Goal: Information Seeking & Learning: Learn about a topic

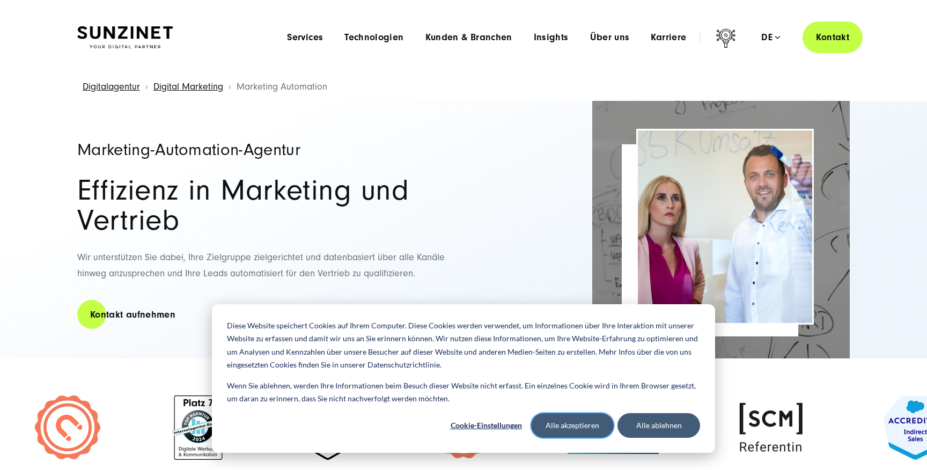
click at [564, 427] on button "Alle akzeptieren" at bounding box center [572, 425] width 83 height 25
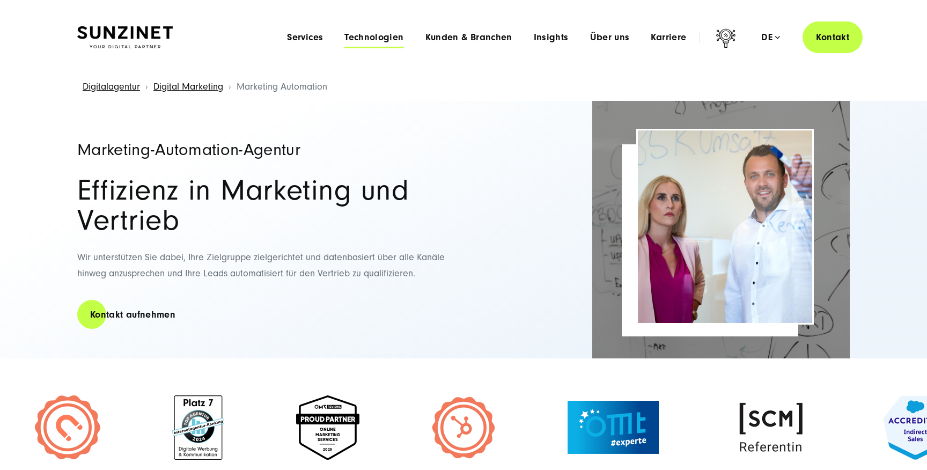
click at [369, 40] on span "Technologien" at bounding box center [373, 37] width 59 height 11
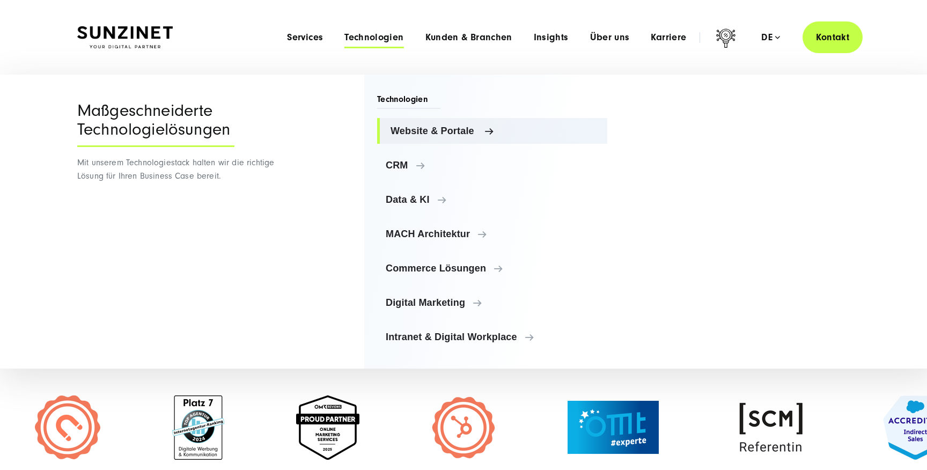
click at [418, 135] on span "Website & Portale" at bounding box center [494, 131] width 208 height 11
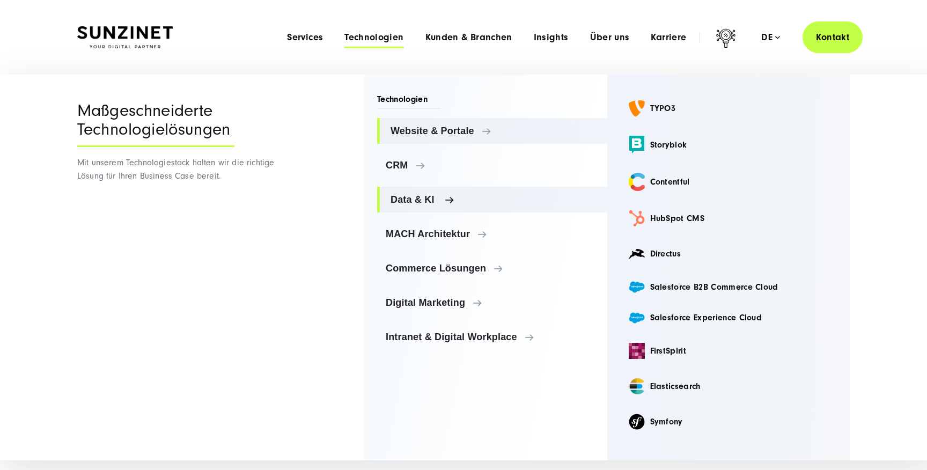
click at [481, 205] on link "Data & KI" at bounding box center [492, 200] width 230 height 26
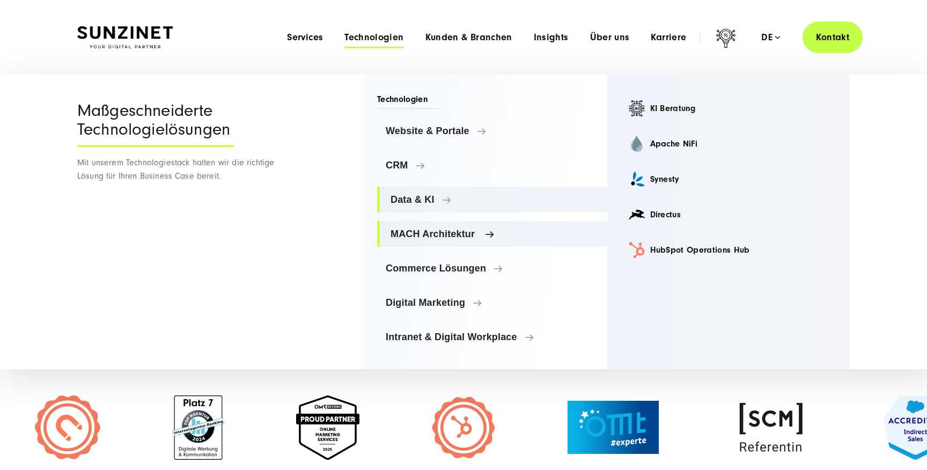
click at [454, 231] on span "MACH Architektur" at bounding box center [494, 233] width 208 height 11
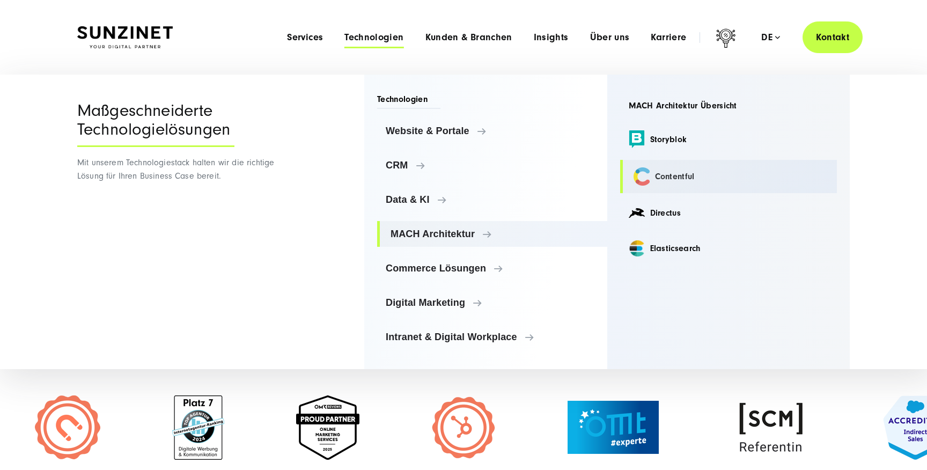
click at [667, 173] on link "Contentful" at bounding box center [728, 176] width 217 height 33
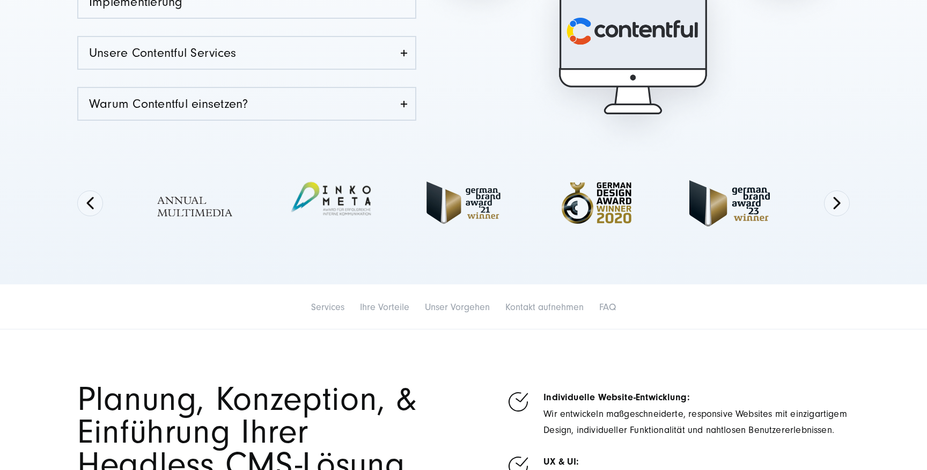
scroll to position [689, 0]
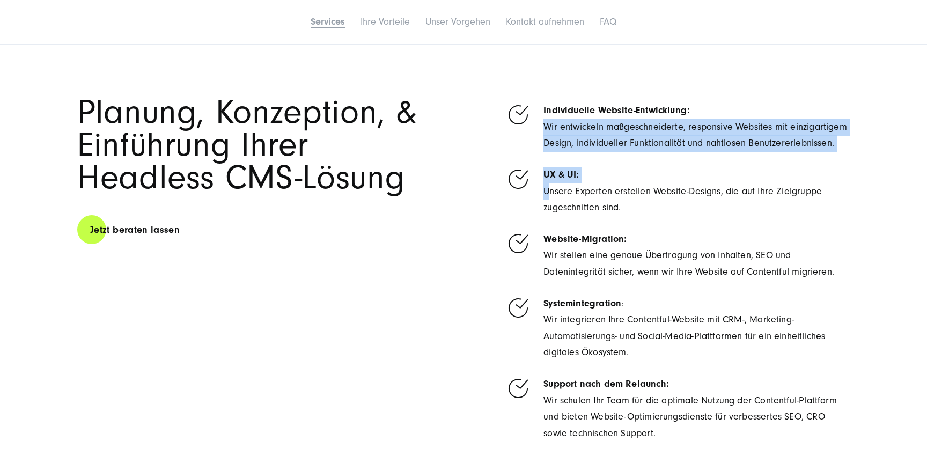
drag, startPoint x: 541, startPoint y: 120, endPoint x: 547, endPoint y: 194, distance: 74.3
click at [547, 195] on ul "Individuelle Website-Entwicklung: Wir entwickeln maßgeschneiderte, responsive W…" at bounding box center [678, 268] width 344 height 345
click at [547, 194] on li "UX & UI: Unsere Experten erstellen Website-Designs, die auf Ihre Zielgruppe zug…" at bounding box center [678, 191] width 344 height 49
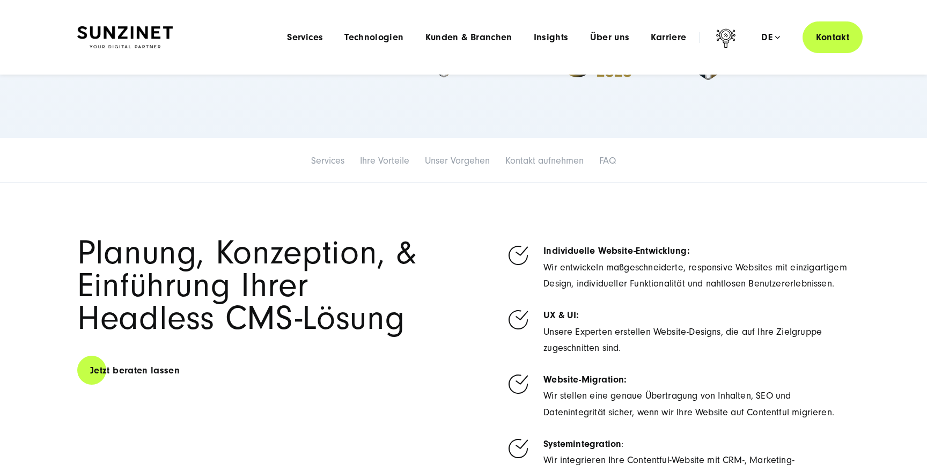
scroll to position [0, 0]
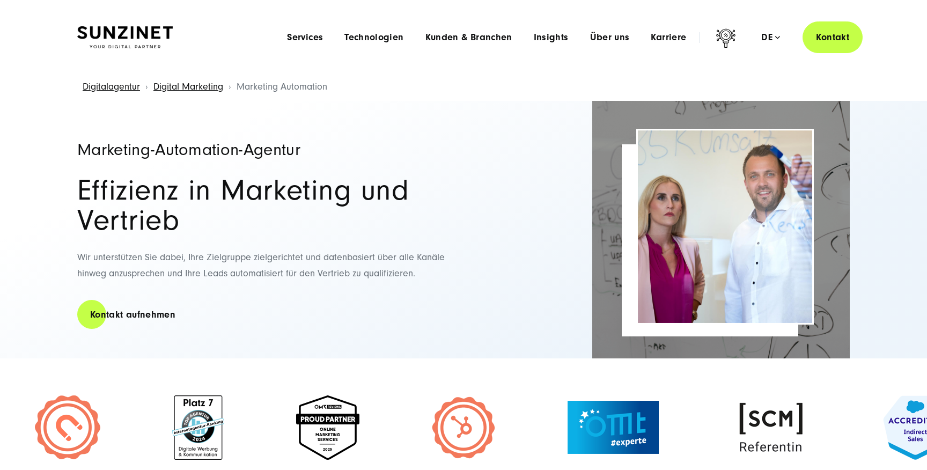
click at [367, 39] on span "Technologien" at bounding box center [373, 37] width 59 height 11
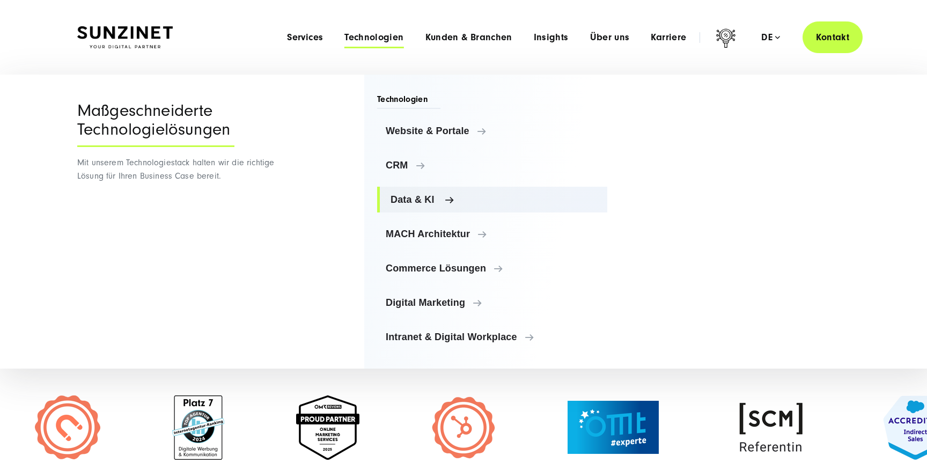
click at [420, 196] on span "Data & KI" at bounding box center [494, 199] width 208 height 11
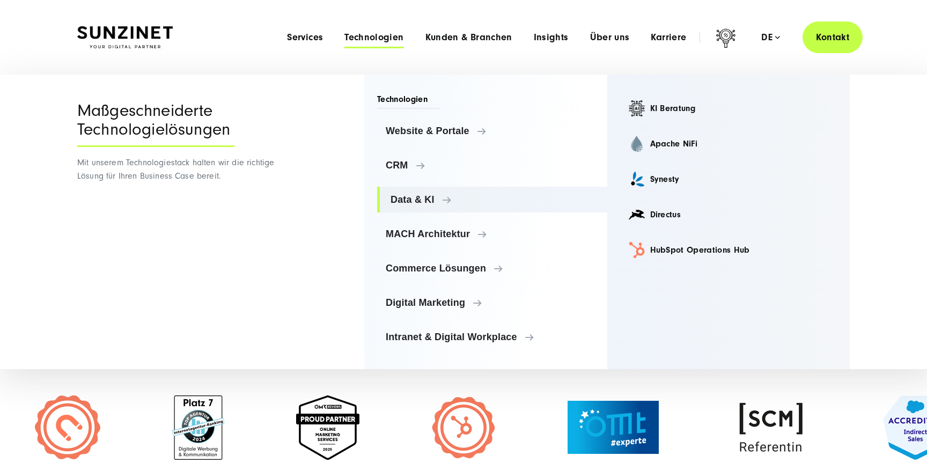
click at [269, 123] on div "Maßgeschneiderte Technologielösungen Mit unserem Technologiestack halten wir di…" at bounding box center [177, 222] width 201 height 294
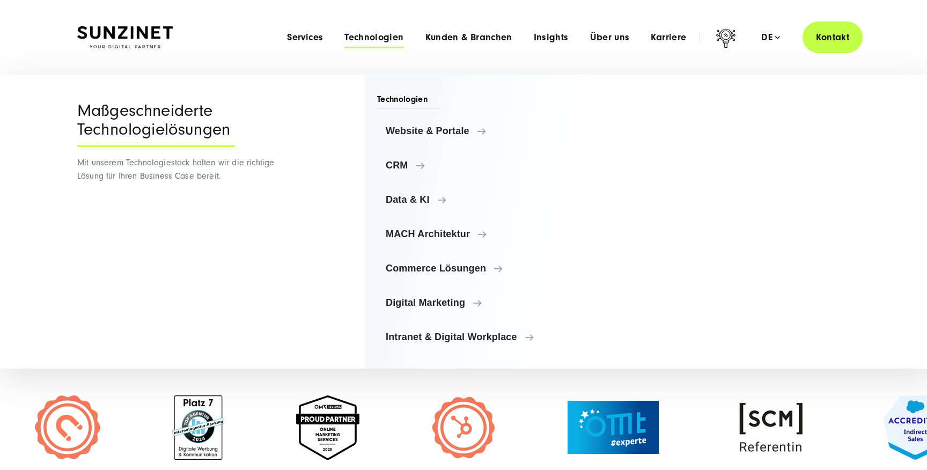
click at [284, 345] on div "Menu Maßgeschneiderte Technologielösungen Mit unserem Technologiestack halten w…" at bounding box center [463, 222] width 815 height 294
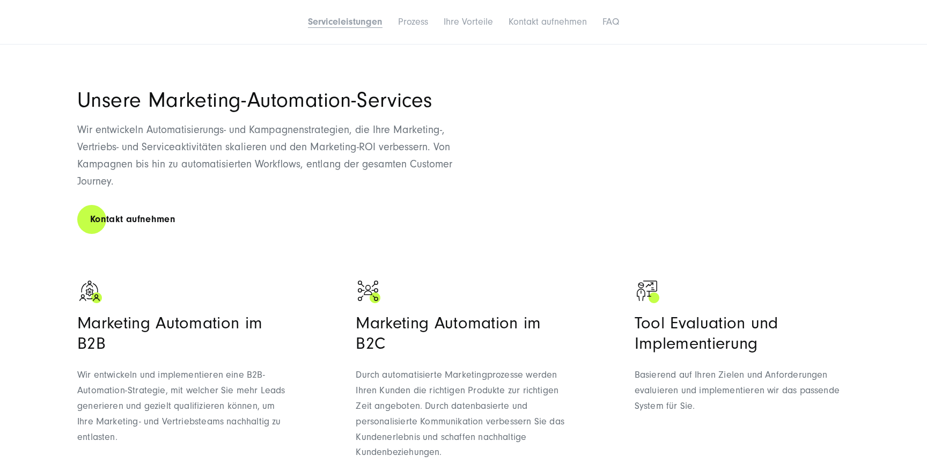
click at [464, 418] on p "Durch automatisierte Marketingprozesse werden Ihren Kunden die richtigen Produk…" at bounding box center [463, 413] width 215 height 93
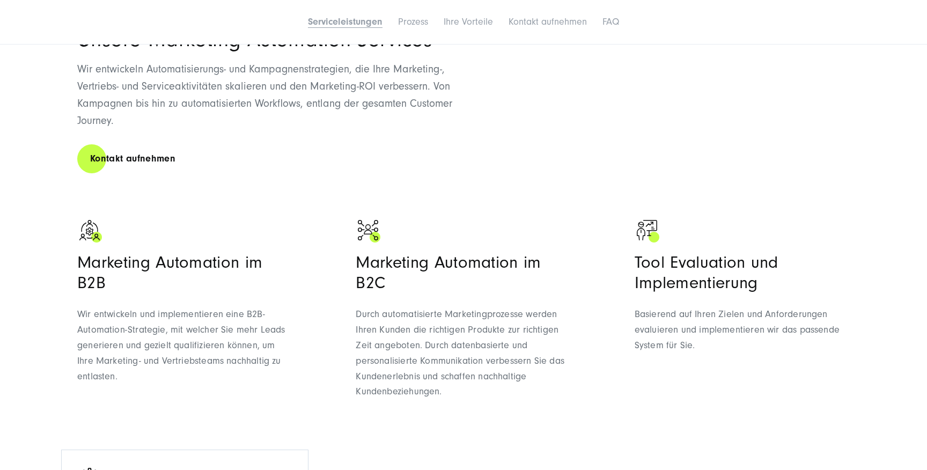
scroll to position [606, 0]
click at [281, 331] on p "Wir entwickeln und implementieren eine B2B- Automation-Strategie, mit welcher S…" at bounding box center [184, 343] width 215 height 77
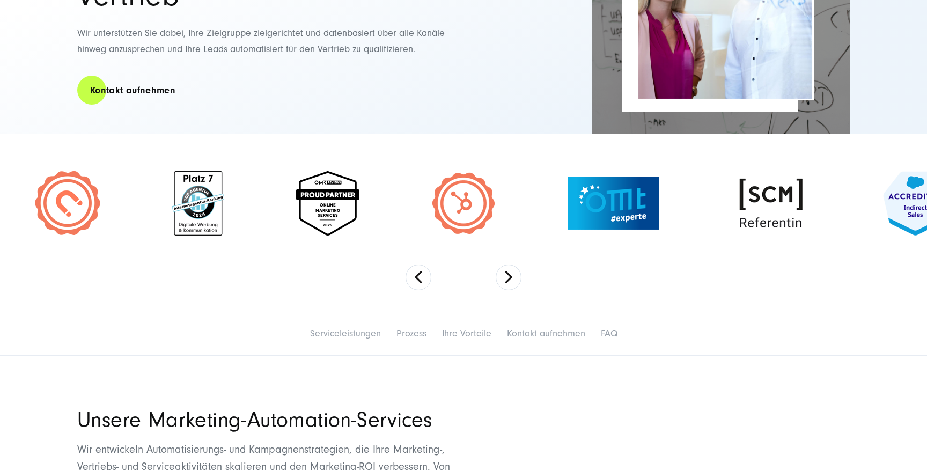
scroll to position [225, 0]
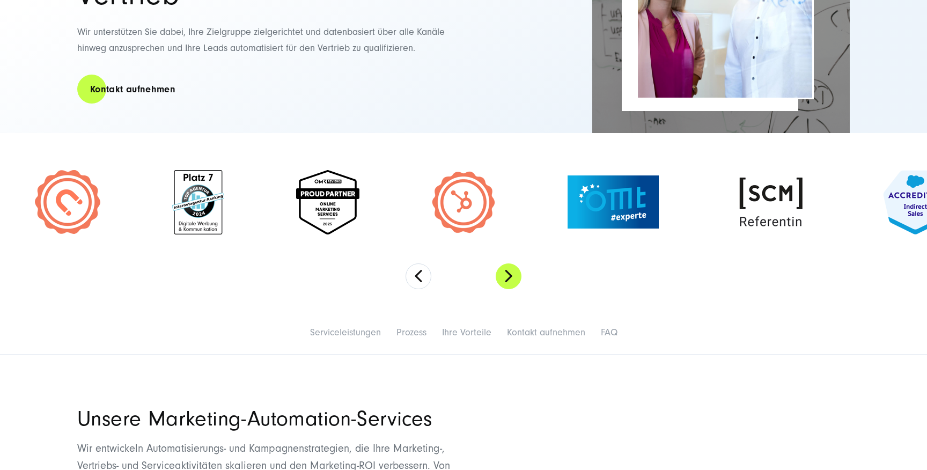
click at [508, 272] on button "Next" at bounding box center [509, 276] width 26 height 26
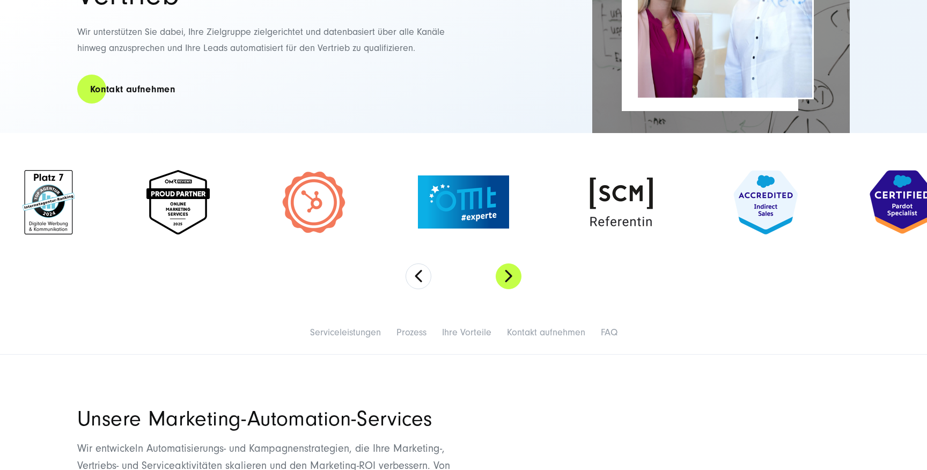
click at [508, 272] on button "Next" at bounding box center [509, 276] width 26 height 26
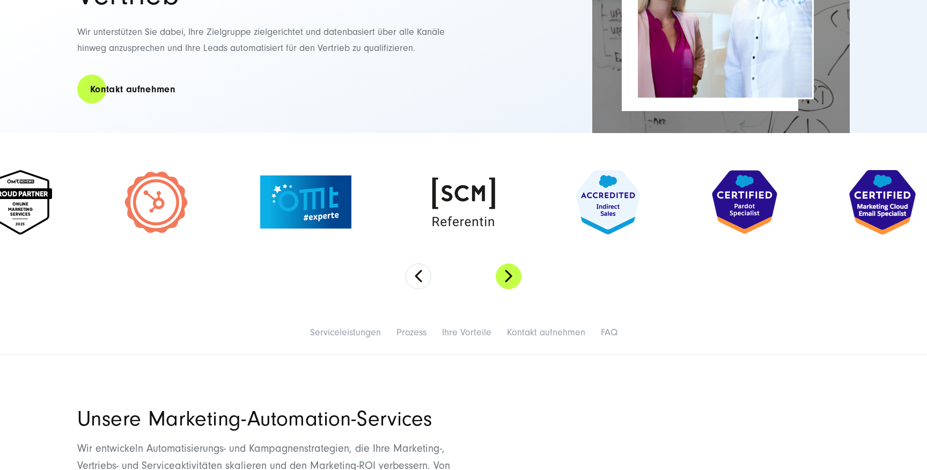
click at [508, 272] on button "Next" at bounding box center [509, 276] width 26 height 26
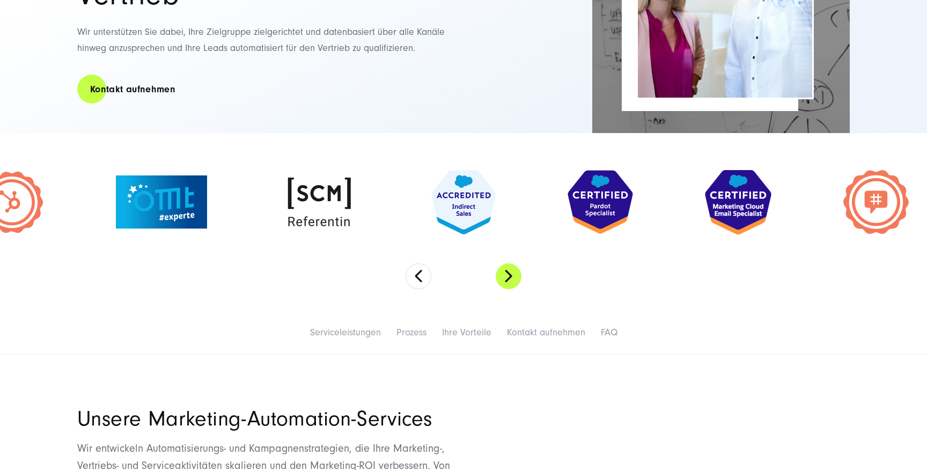
click at [508, 272] on button "Next" at bounding box center [509, 276] width 26 height 26
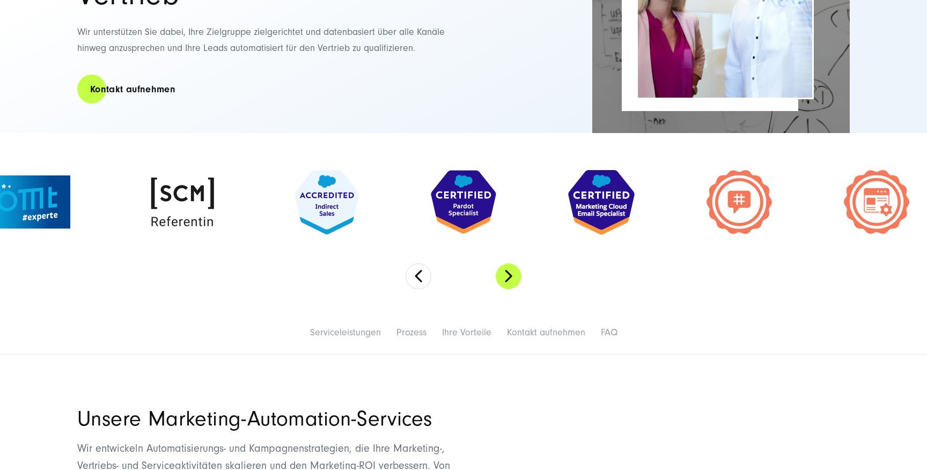
click at [508, 272] on button "Next" at bounding box center [509, 276] width 26 height 26
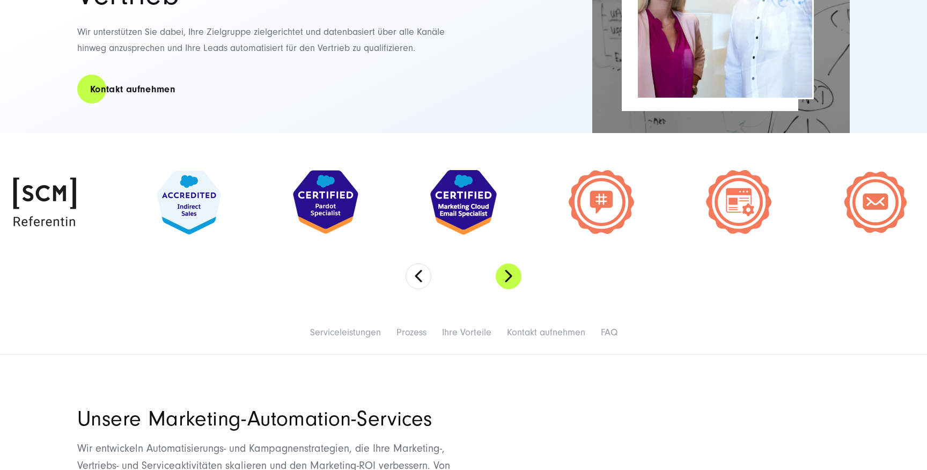
click at [508, 272] on button "Next" at bounding box center [509, 276] width 26 height 26
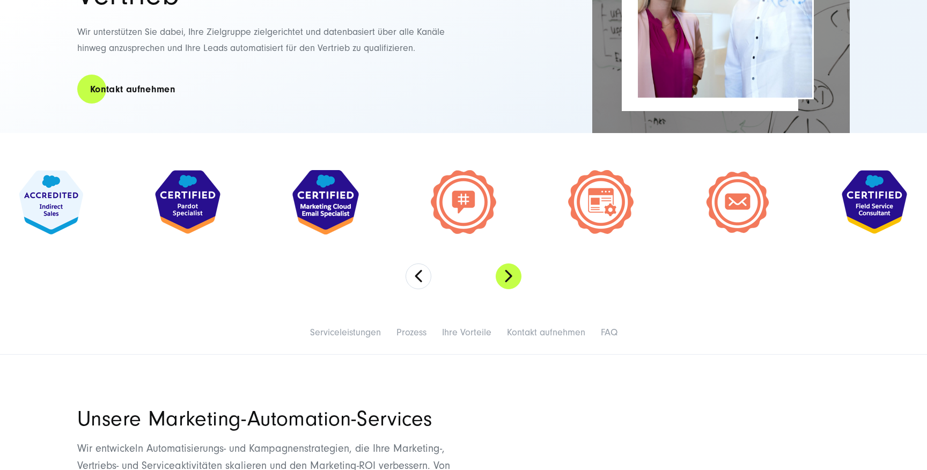
click at [508, 272] on button "Next" at bounding box center [509, 276] width 26 height 26
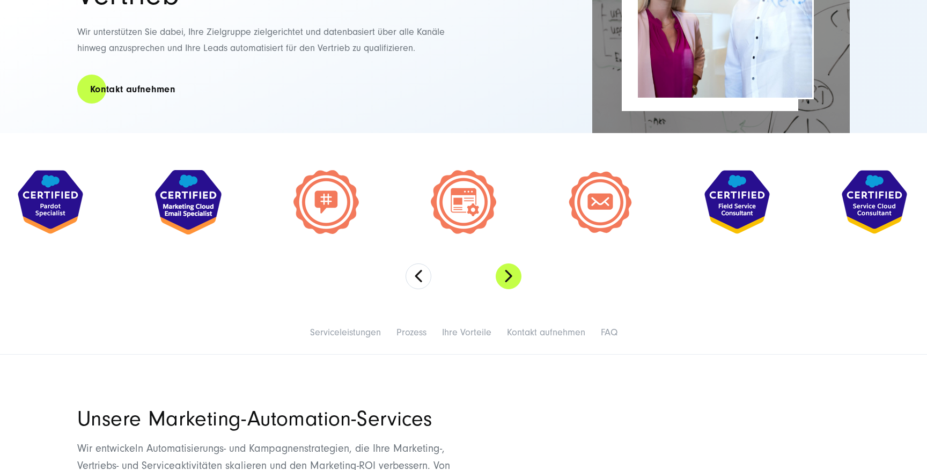
click at [508, 272] on button "Next" at bounding box center [509, 276] width 26 height 26
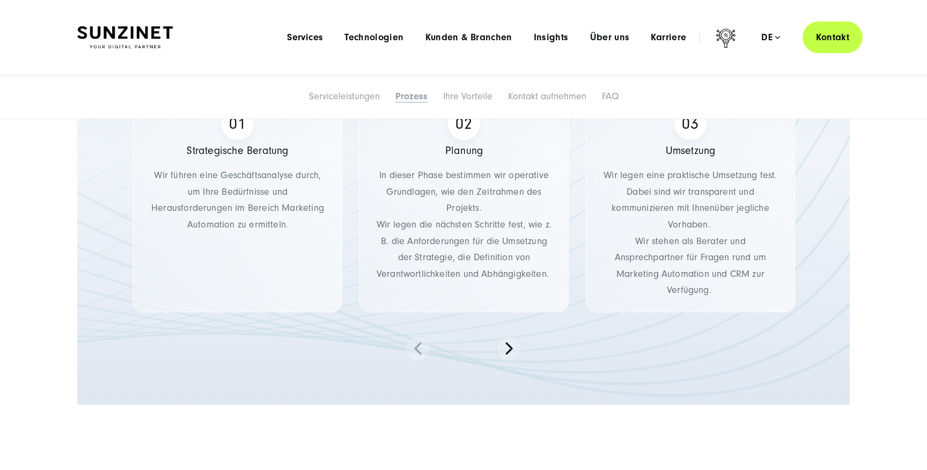
scroll to position [1647, 0]
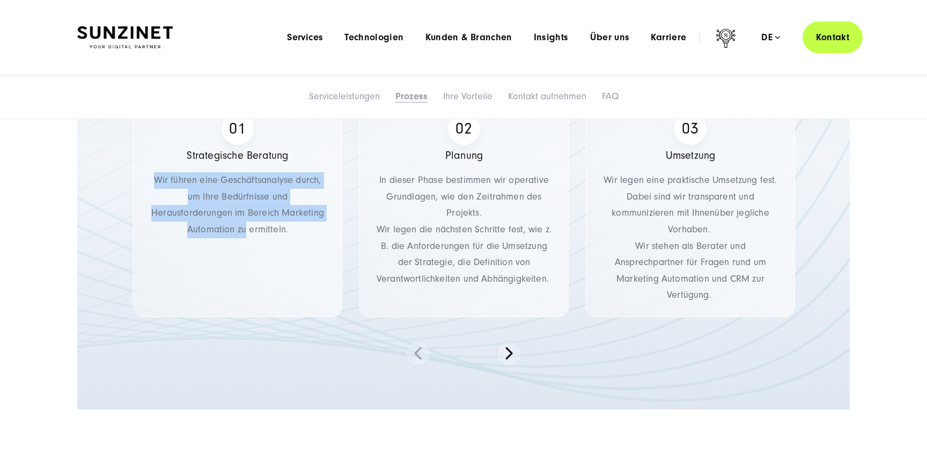
drag, startPoint x: 214, startPoint y: 171, endPoint x: 244, endPoint y: 222, distance: 59.1
click at [244, 222] on div "Strategische Beratung Wir führen eine Geschäftsanalyse durch, um Ihre Bedürfnis…" at bounding box center [237, 208] width 209 height 218
click at [244, 222] on p "Wir führen eine Geschäftsanalyse durch, um Ihre Bedürfnisse und Herausforderung…" at bounding box center [237, 204] width 179 height 65
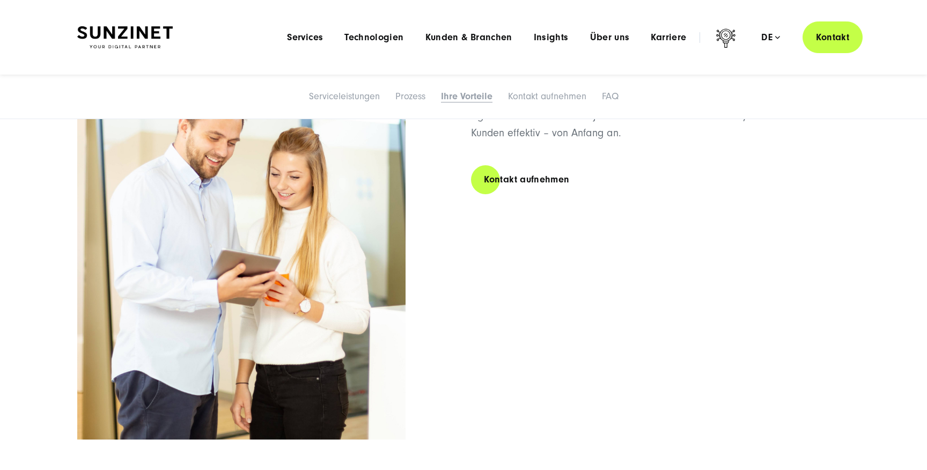
scroll to position [2484, 0]
